Goal: Information Seeking & Learning: Learn about a topic

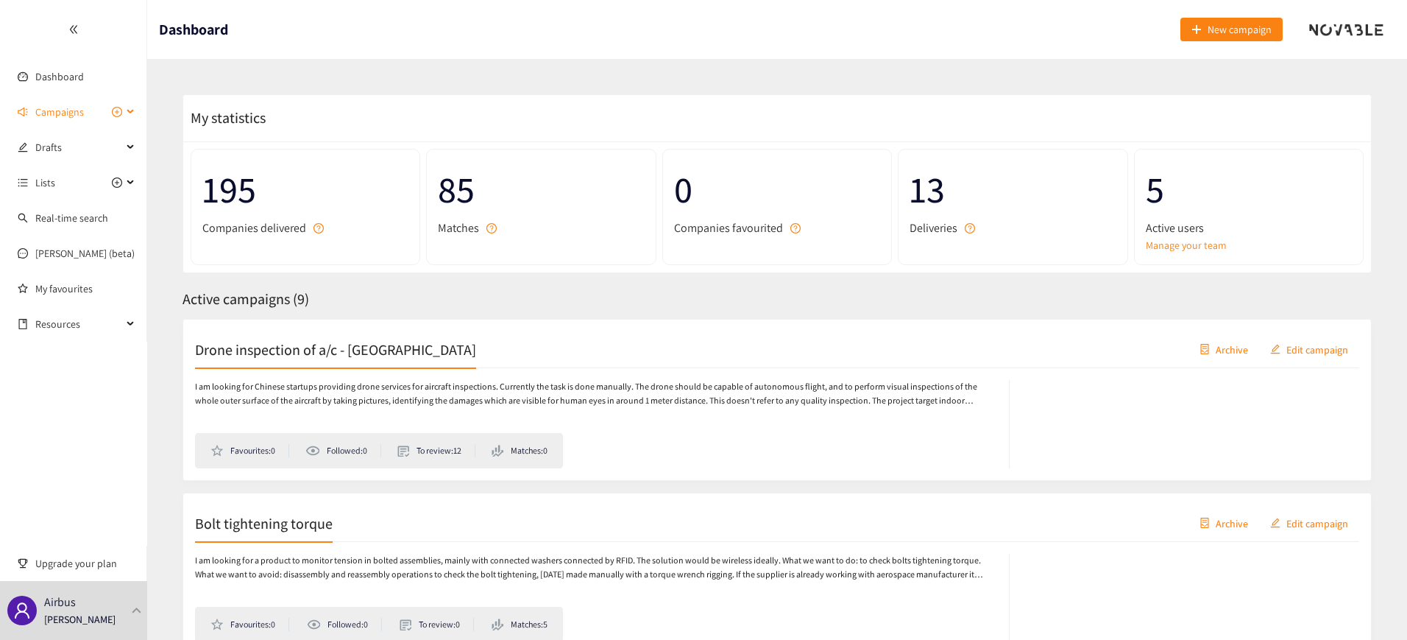
click at [126, 107] on div "Campaigns" at bounding box center [73, 111] width 147 height 29
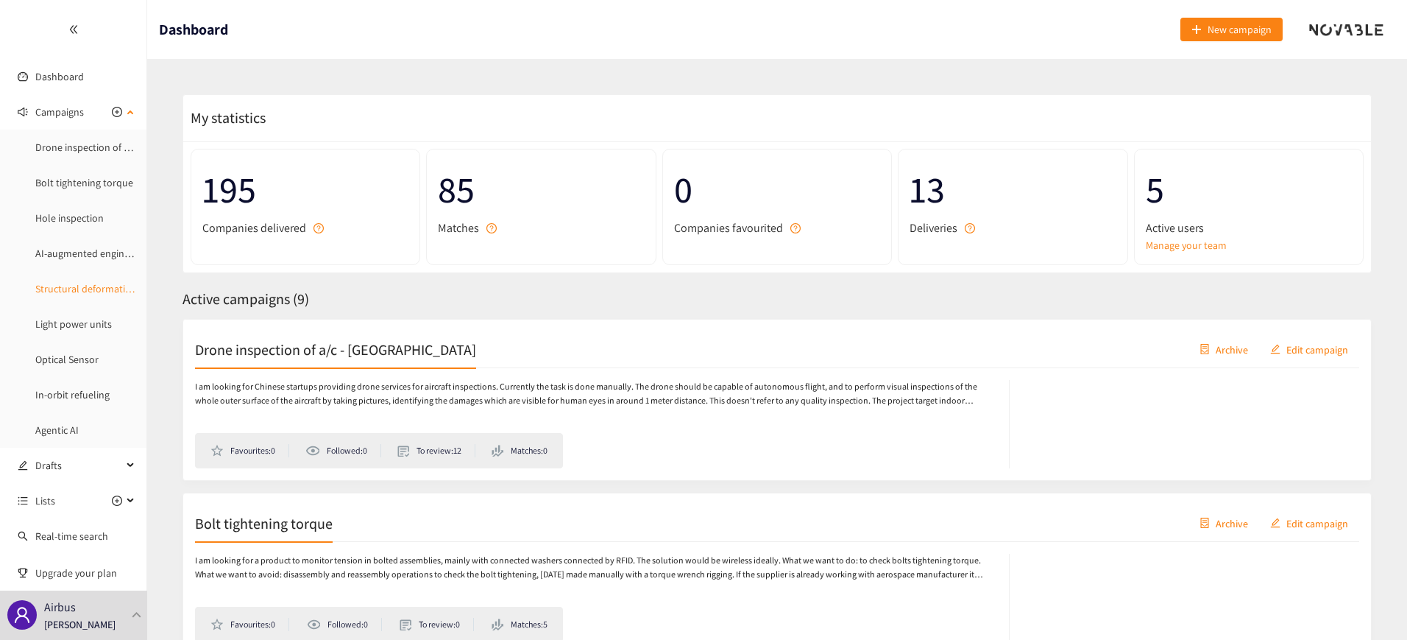
click at [67, 293] on link "Structural deformation sensing for testing" at bounding box center [127, 288] width 184 height 13
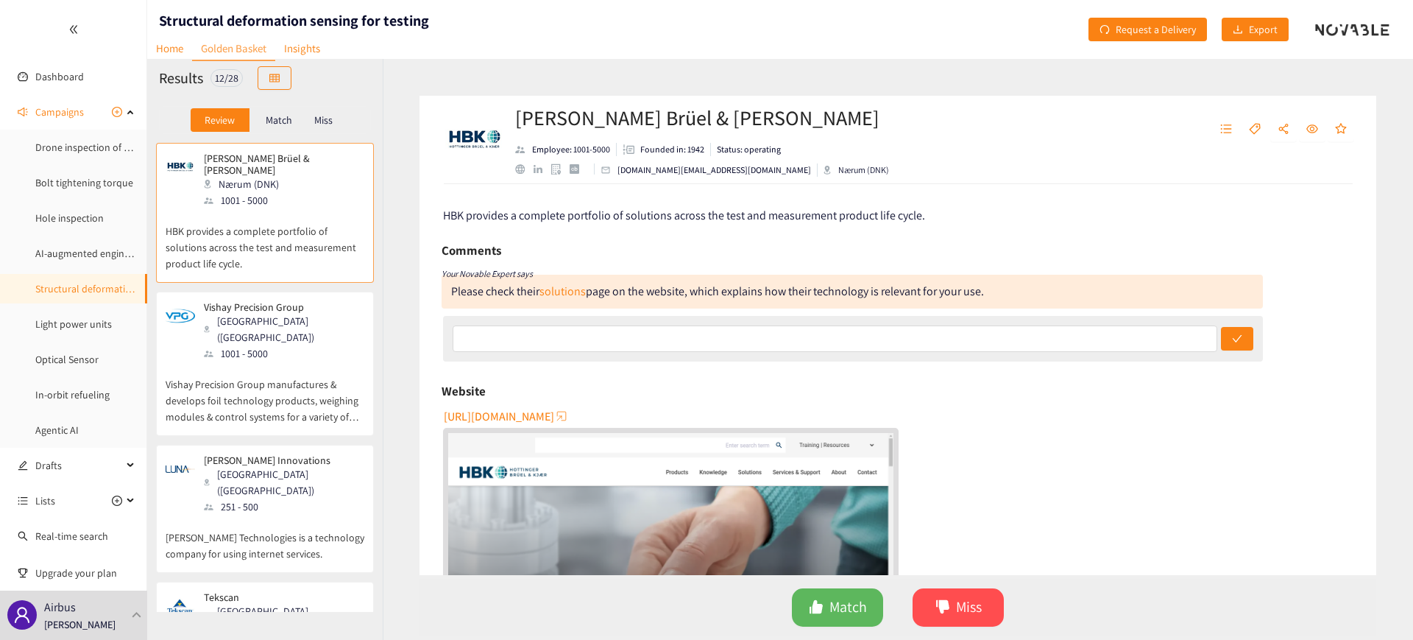
click at [332, 119] on p "Miss" at bounding box center [323, 120] width 18 height 12
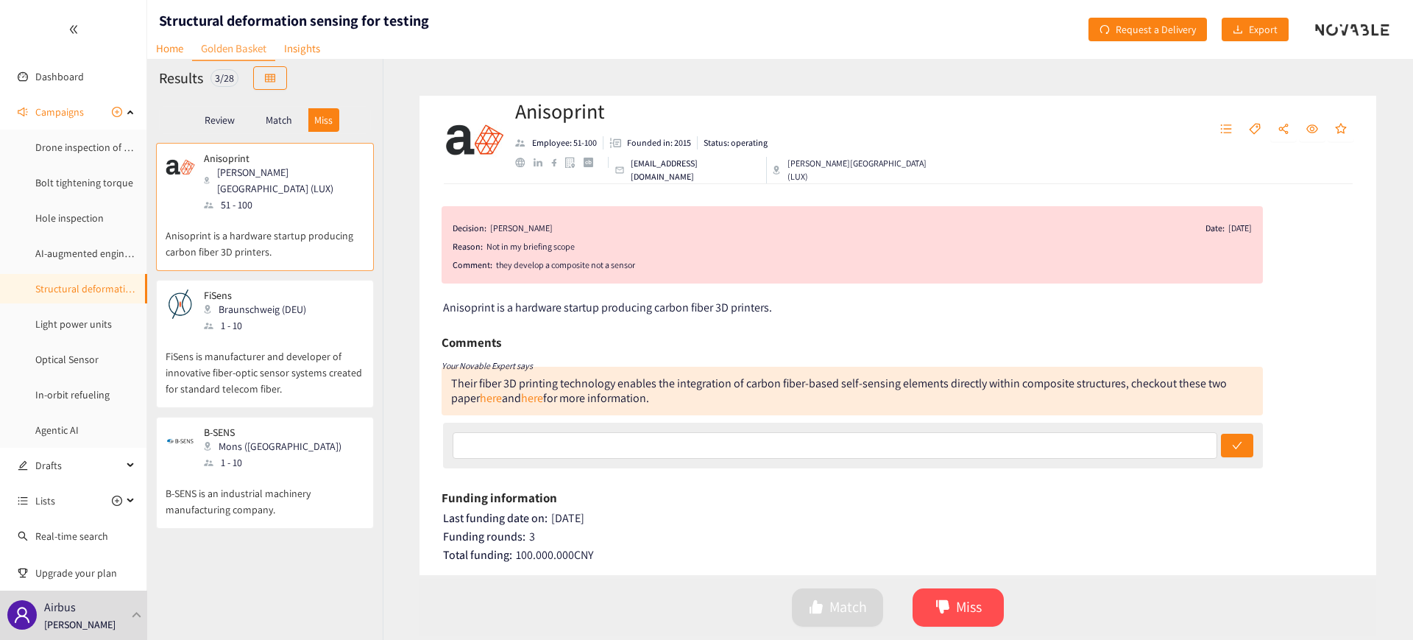
click at [265, 333] on p "FiSens is manufacturer and developer of innovative fiber-optic sensor systems c…" at bounding box center [265, 364] width 199 height 63
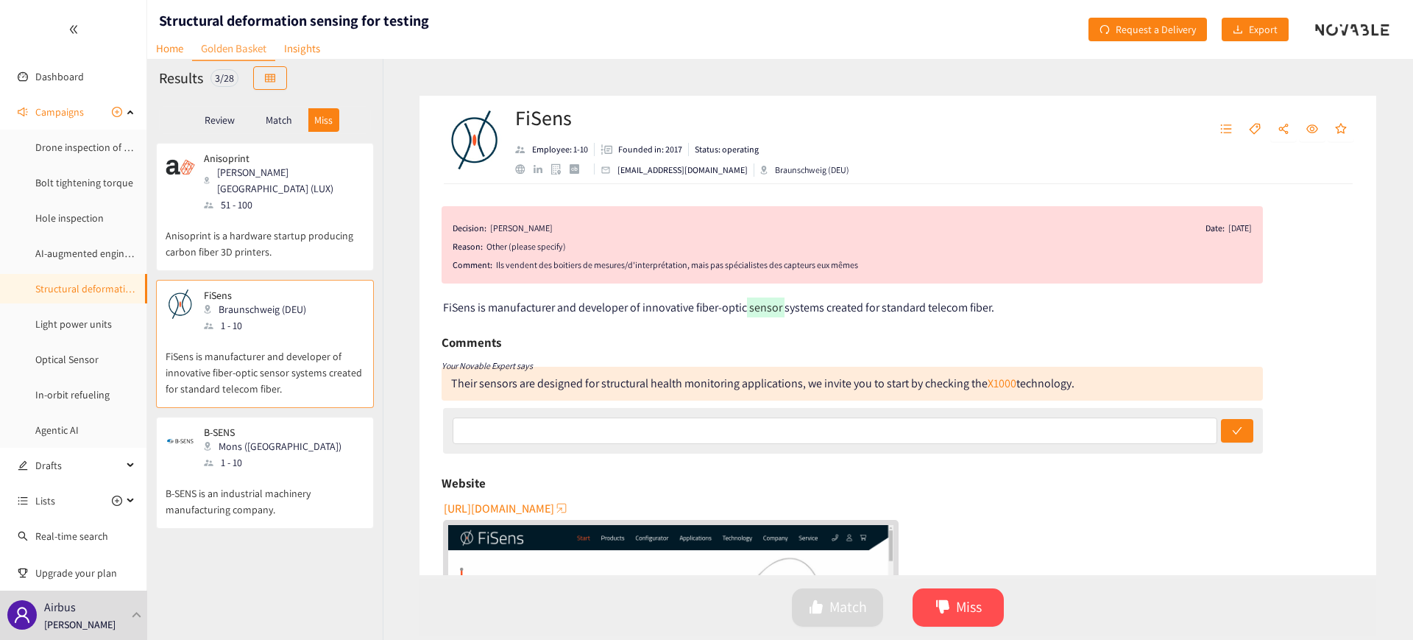
click at [281, 470] on p "B-SENS is an industrial machinery manufacturing company." at bounding box center [265, 493] width 199 height 47
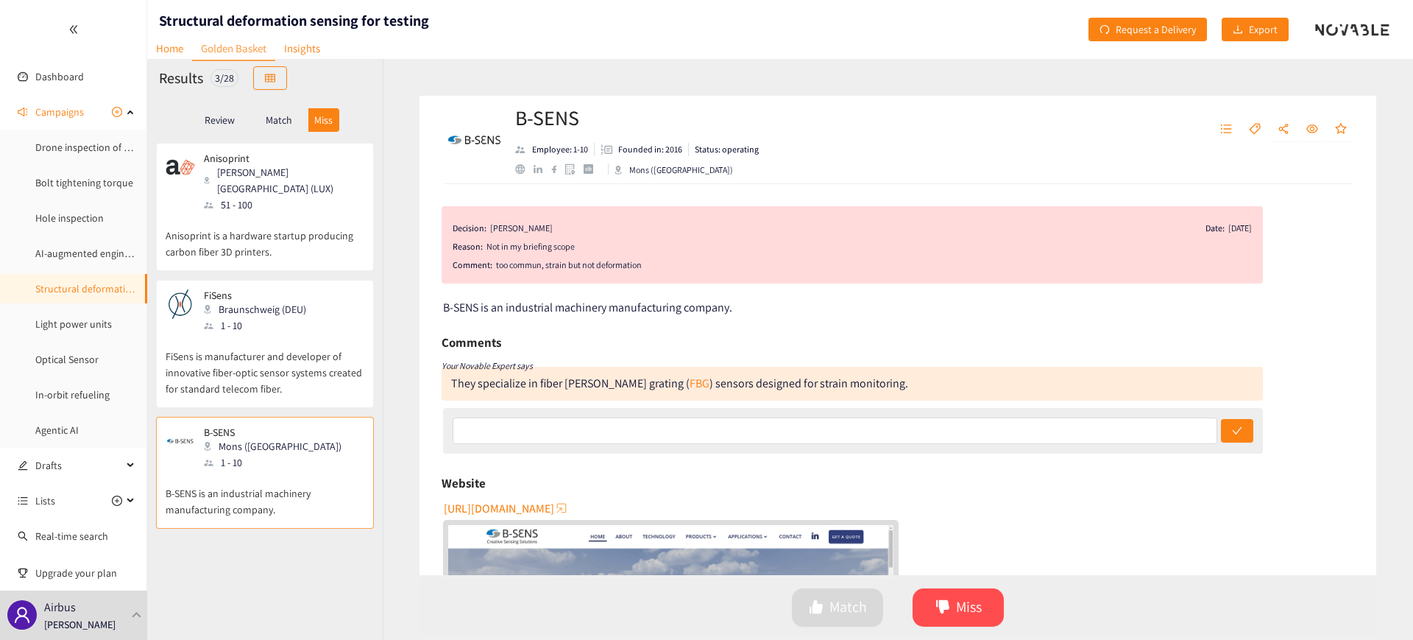
click at [216, 120] on p "Review" at bounding box center [220, 120] width 30 height 12
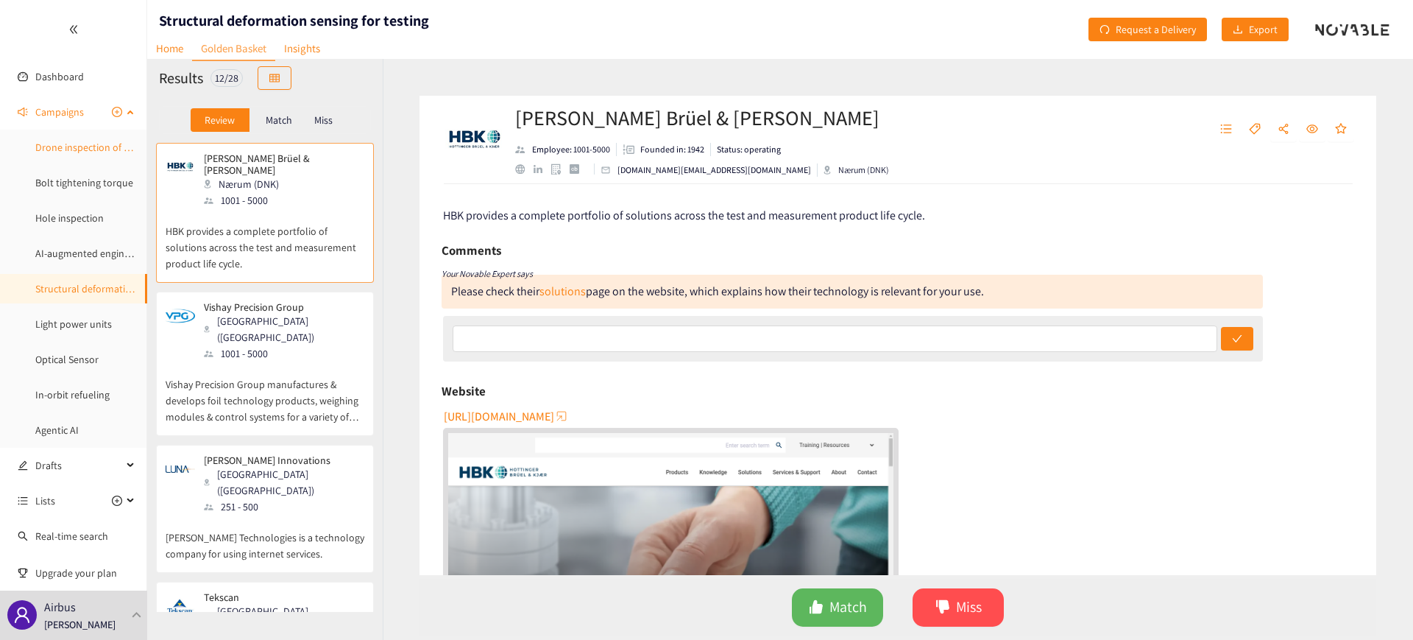
click at [58, 152] on link "Drone inspection of a/c - [GEOGRAPHIC_DATA]" at bounding box center [135, 147] width 200 height 13
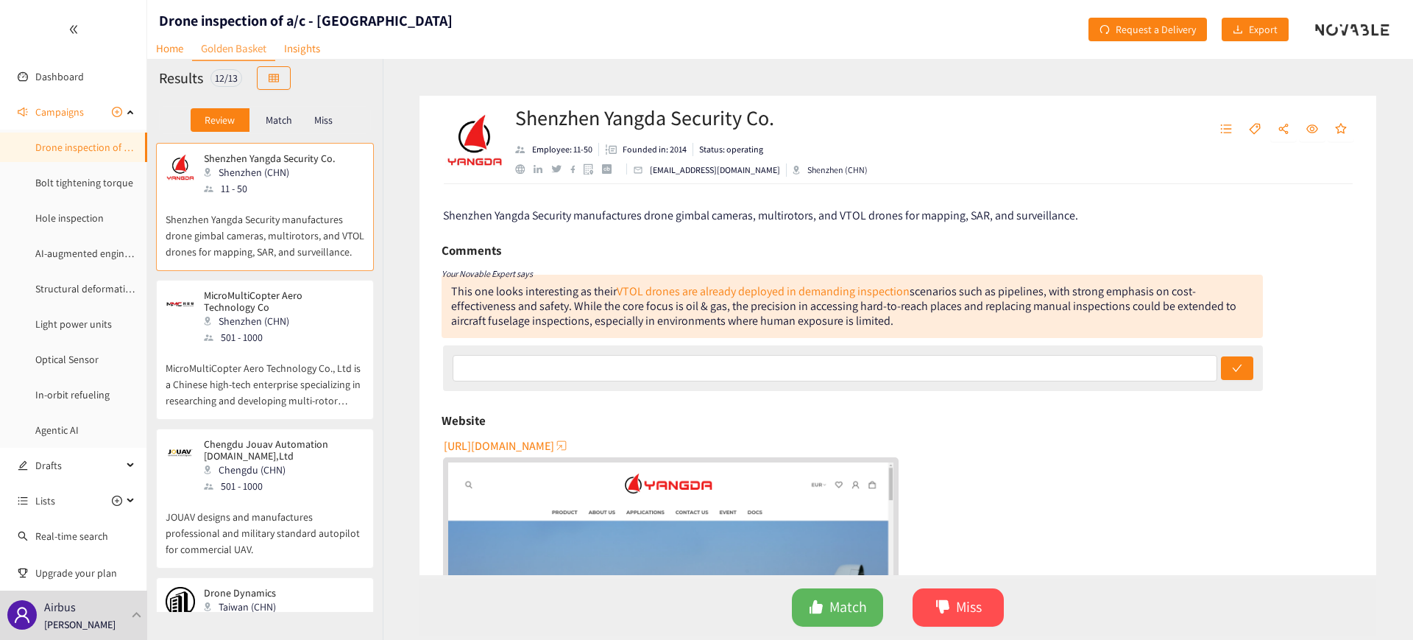
click at [263, 327] on div "Shenzhen (CHN)" at bounding box center [283, 321] width 159 height 16
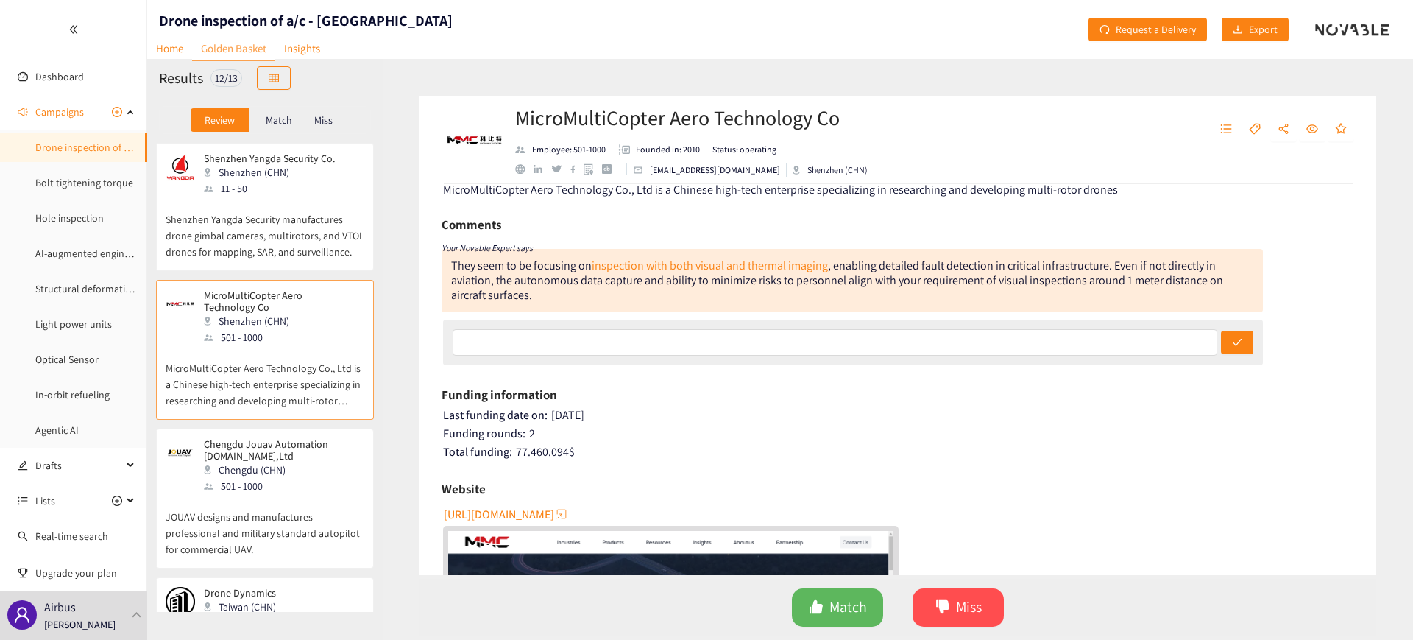
scroll to position [3, 0]
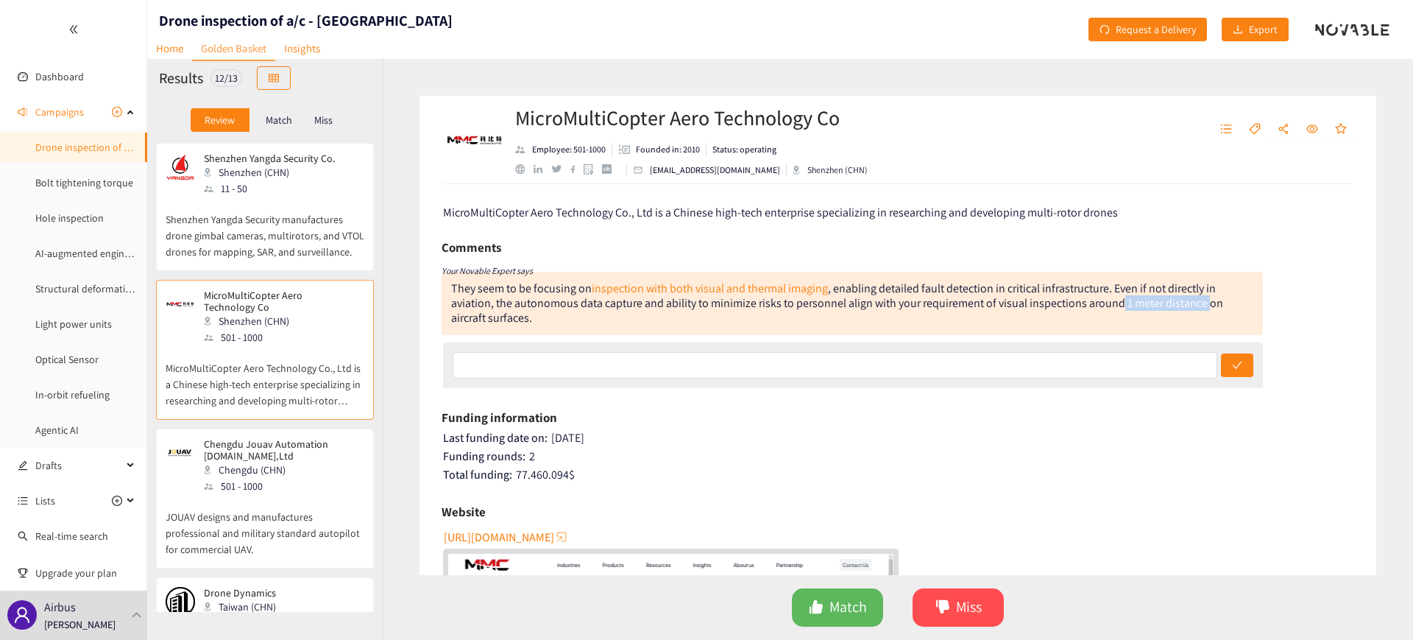
drag, startPoint x: 1117, startPoint y: 305, endPoint x: 1206, endPoint y: 306, distance: 88.3
click at [1206, 306] on div "They seem to be focusing on inspection with both visual and thermal imaging , e…" at bounding box center [852, 303] width 821 height 63
click at [714, 288] on link "inspection with both visual and thermal imaging" at bounding box center [710, 287] width 236 height 15
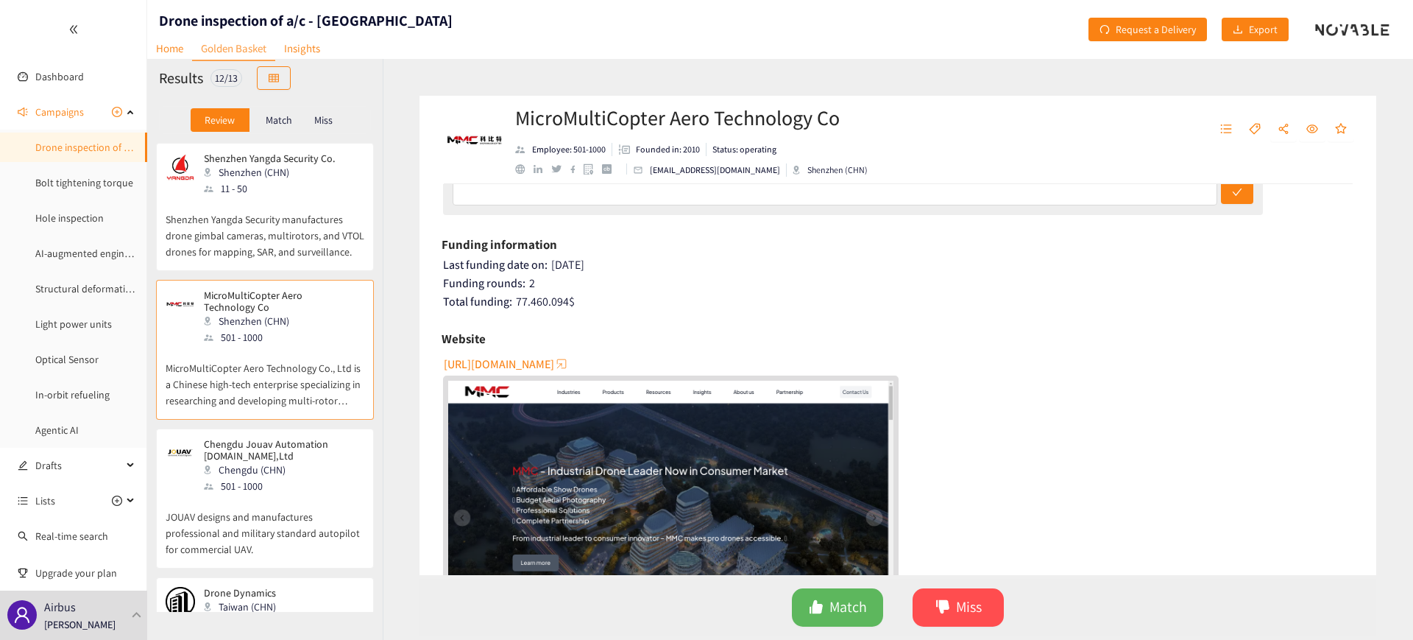
scroll to position [191, 0]
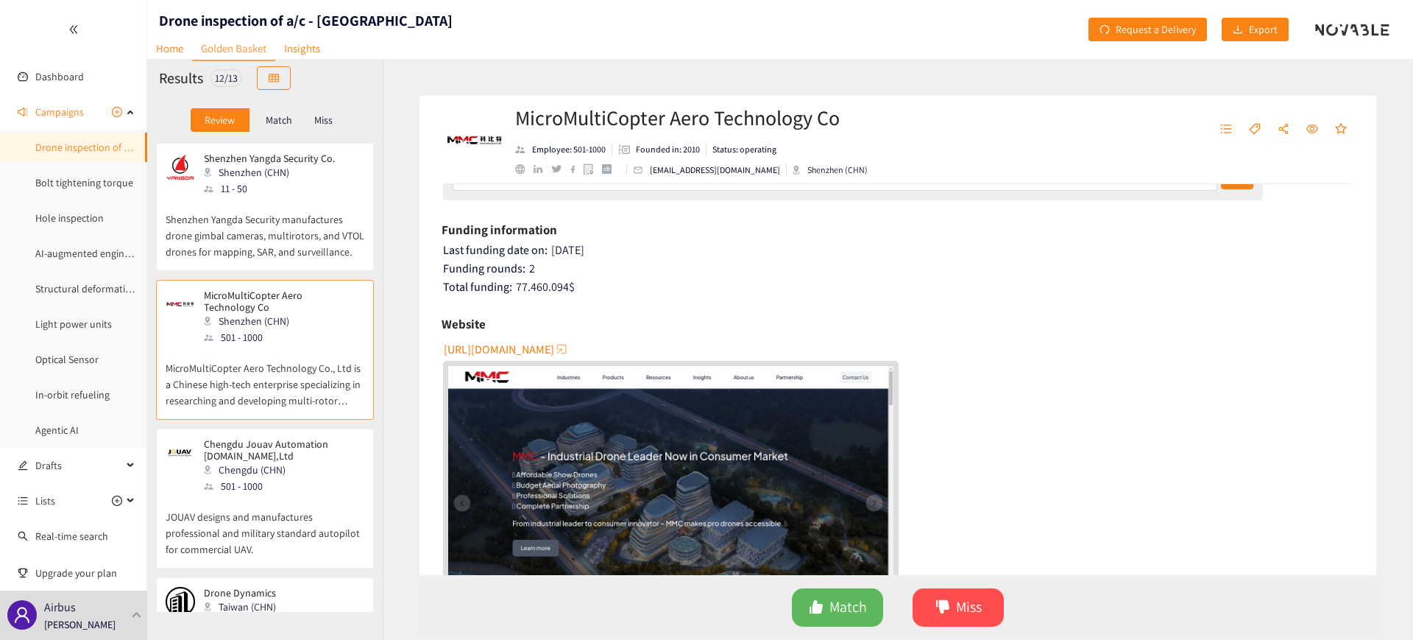
click at [243, 476] on div "Chengdu (CHN)" at bounding box center [283, 470] width 159 height 16
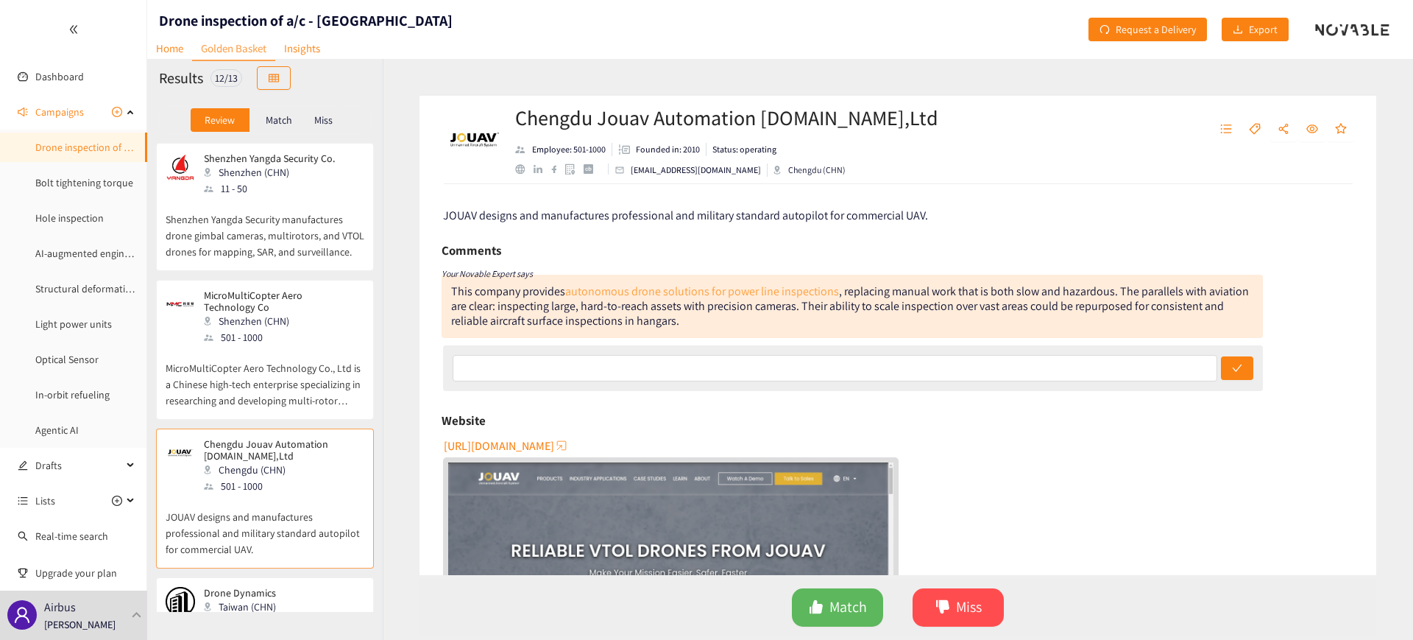
click at [744, 292] on link "autonomous drone solutions for power line inspections" at bounding box center [702, 290] width 274 height 15
